Goal: Information Seeking & Learning: Learn about a topic

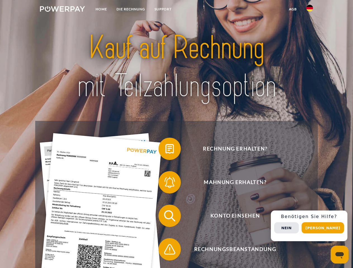
click at [62, 10] on img at bounding box center [62, 9] width 45 height 6
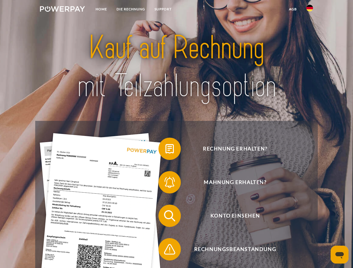
click at [309, 10] on img at bounding box center [309, 8] width 7 height 7
click at [292, 9] on link "agb" at bounding box center [292, 9] width 17 height 10
click at [165, 150] on span at bounding box center [161, 149] width 28 height 28
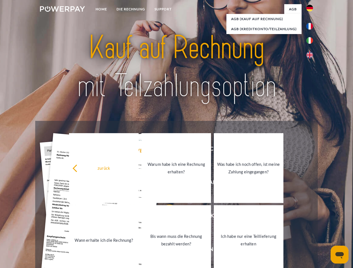
click at [165, 183] on div "zurück Warum habe ich eine Rechnung erhalten? Was habe ich noch offen, ist mein…" at bounding box center [176, 204] width 226 height 144
click at [165, 217] on link "Bis wann muss die Rechnung bezahlt werden?" at bounding box center [176, 240] width 70 height 70
click at [165, 251] on span at bounding box center [161, 249] width 28 height 28
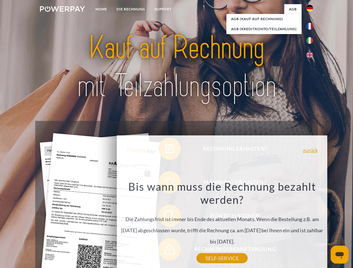
click at [311, 226] on div "Rechnung erhalten? Mahnung erhalten? Konto einsehen" at bounding box center [176, 232] width 282 height 223
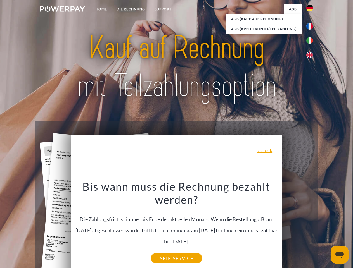
click at [297, 227] on span "Konto einsehen" at bounding box center [234, 216] width 137 height 22
click at [325, 228] on header "Home DIE RECHNUNG SUPPORT" at bounding box center [176, 193] width 353 height 386
